Goal: Information Seeking & Learning: Learn about a topic

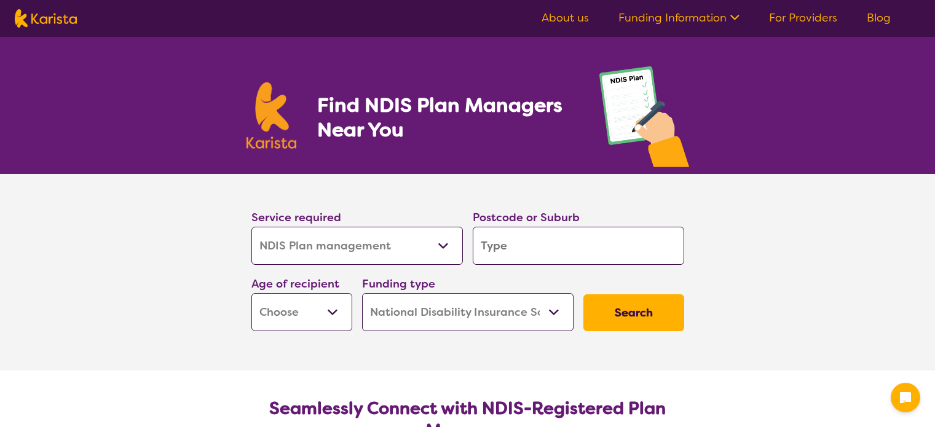
select select "NDIS Plan management"
select select "NDIS"
select select "NDIS Plan management"
select select "NDIS"
select select "NDIS Plan management"
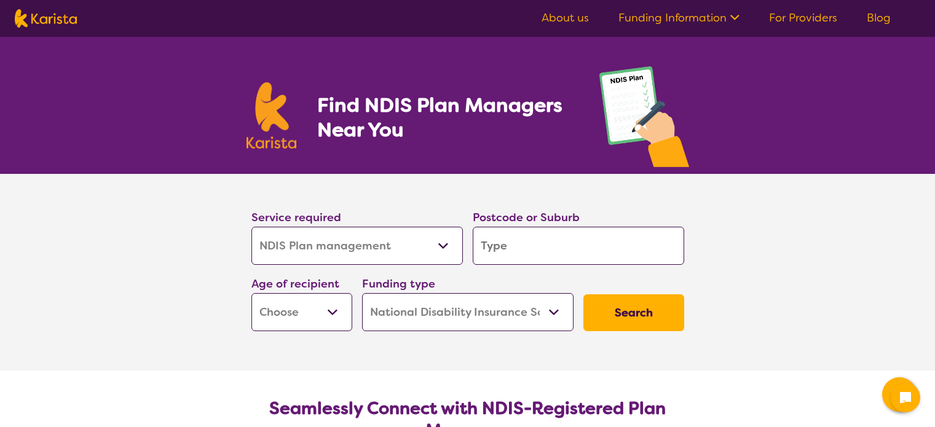
select select "NDIS"
select select "NDIS Plan management"
select select "NDIS"
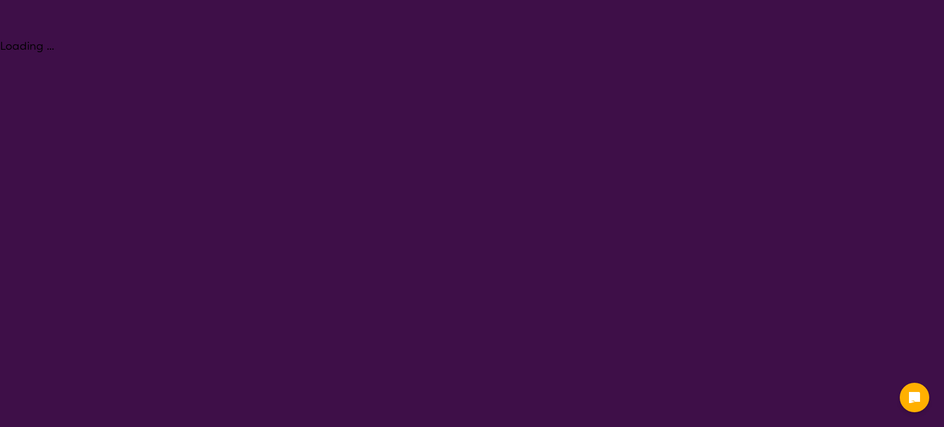
select select "NDIS Plan management"
select select "NDIS"
select select "NDIS Plan management"
select select "NDIS"
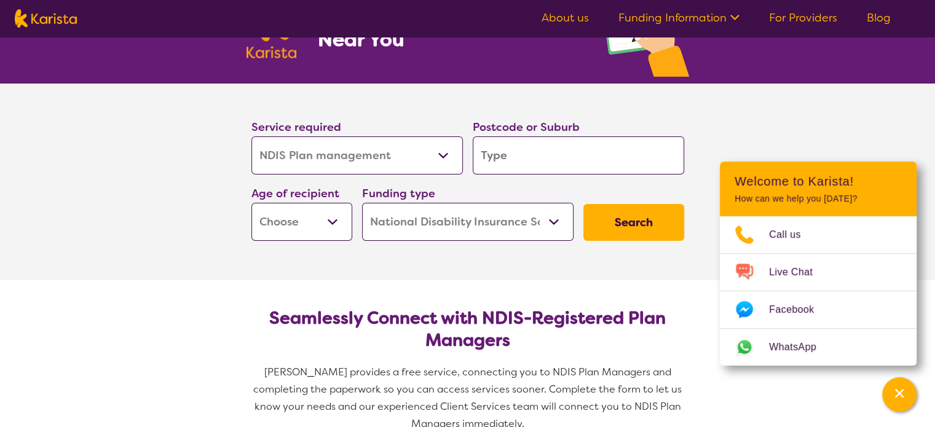
scroll to position [108, 0]
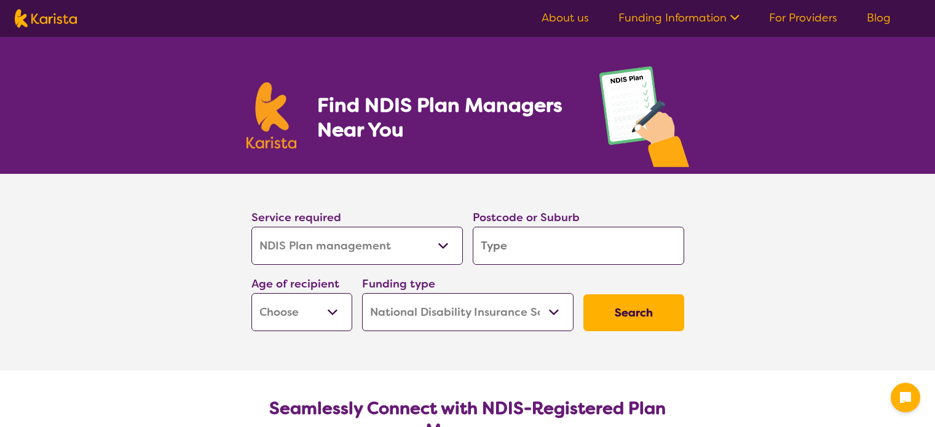
select select "NDIS Plan management"
select select "NDIS"
select select "NDIS Plan management"
select select "NDIS"
